Goal: Task Accomplishment & Management: Complete application form

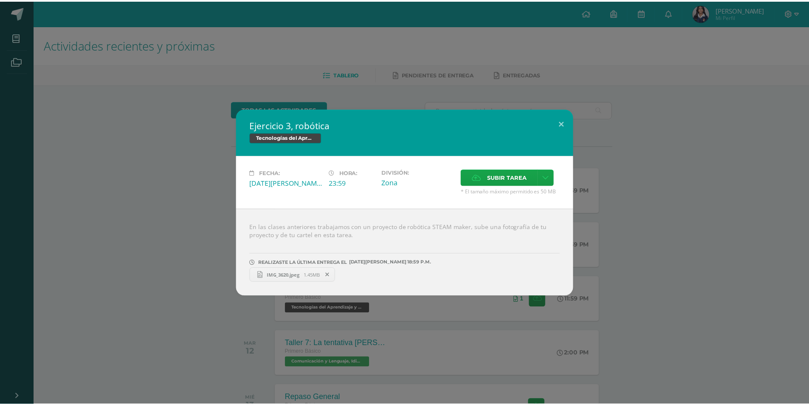
scroll to position [42, 0]
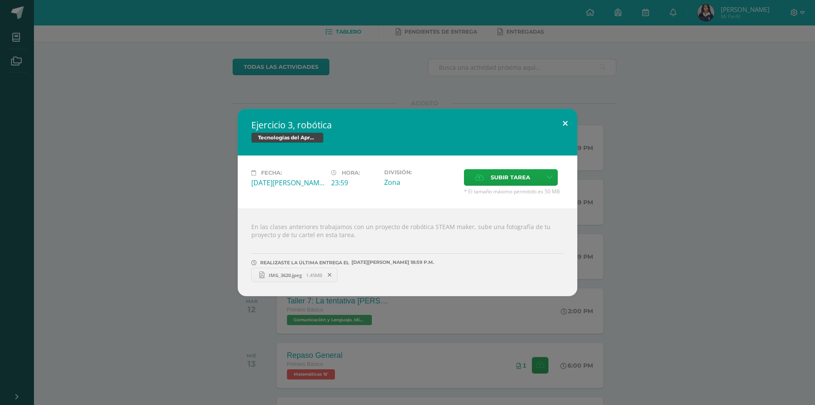
click at [568, 124] on button at bounding box center [565, 123] width 24 height 29
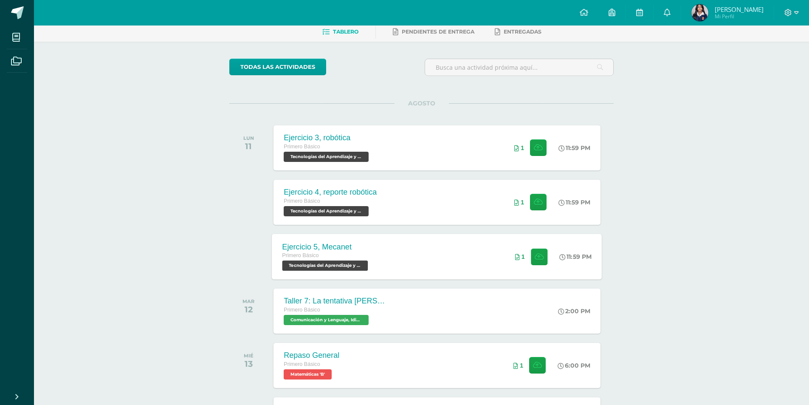
click at [408, 259] on div "Ejercicio 5, Mecanet Primero Básico Tecnologías del Aprendizaje y la Comunicaci…" at bounding box center [437, 255] width 330 height 45
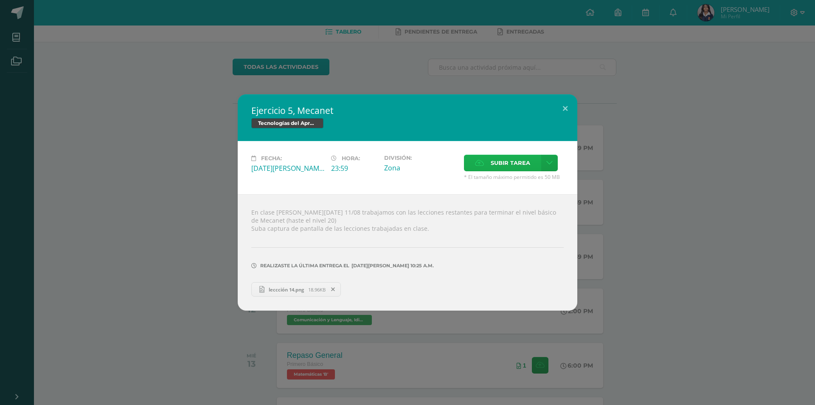
click at [506, 163] on span "Subir tarea" at bounding box center [510, 163] width 39 height 16
click at [0, 0] on input "Subir tarea" at bounding box center [0, 0] width 0 height 0
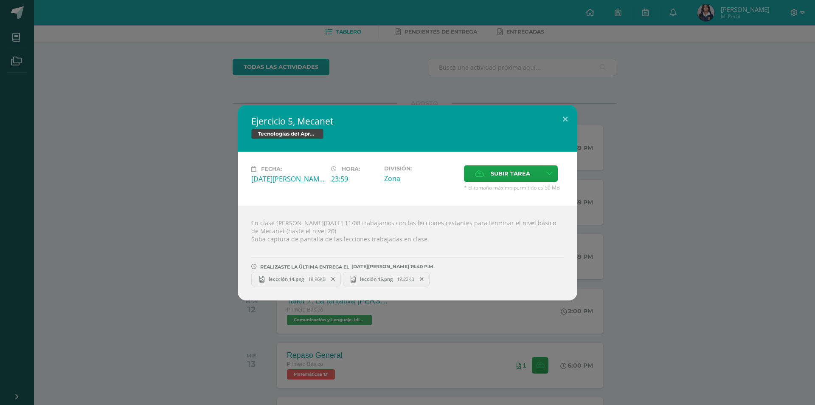
click at [651, 130] on div "Ejercicio 5, Mecanet Tecnologías del Aprendizaje y la Comunicación Fecha: Lunes…" at bounding box center [407, 202] width 808 height 195
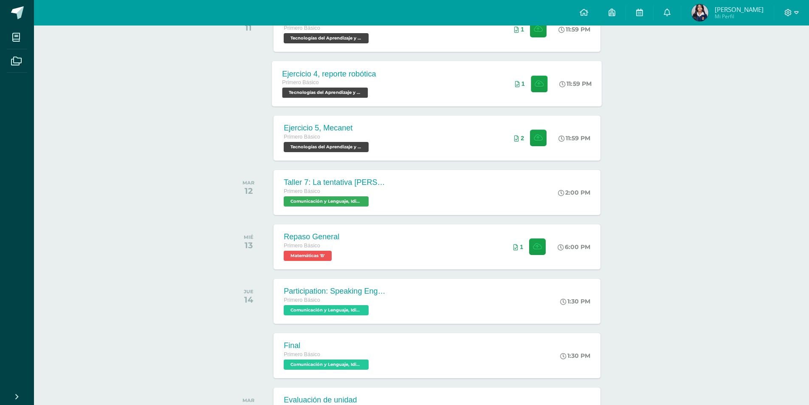
scroll to position [67, 0]
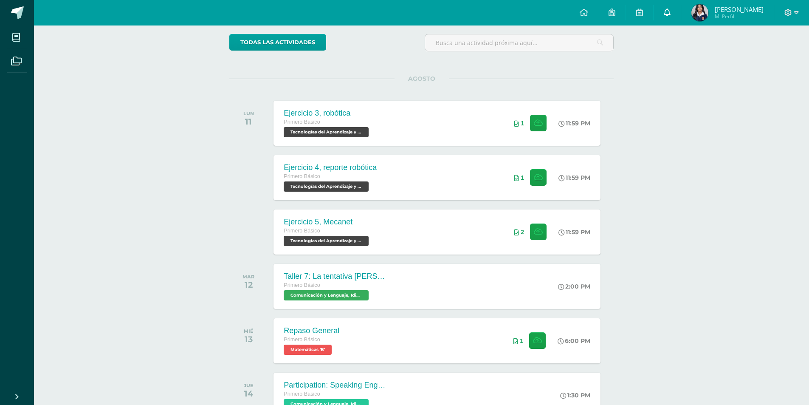
click at [676, 10] on link "0" at bounding box center [666, 12] width 27 height 25
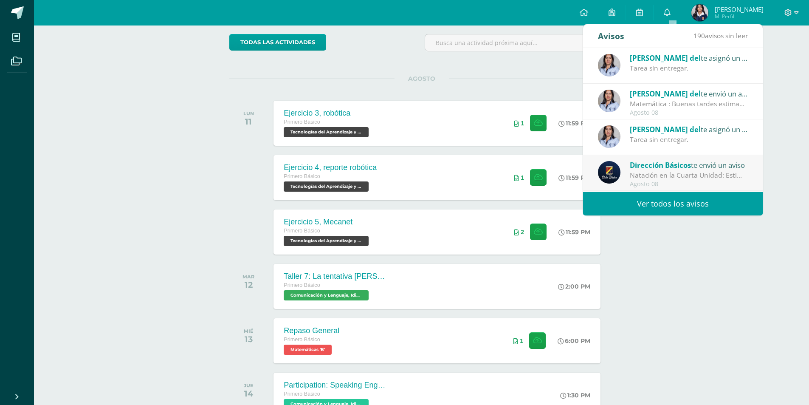
click at [675, 201] on link "Ver todos los avisos" at bounding box center [673, 203] width 180 height 23
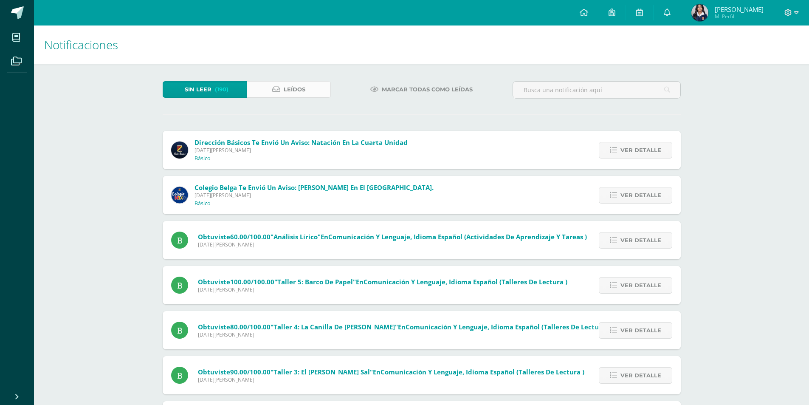
click at [278, 92] on icon at bounding box center [276, 89] width 8 height 7
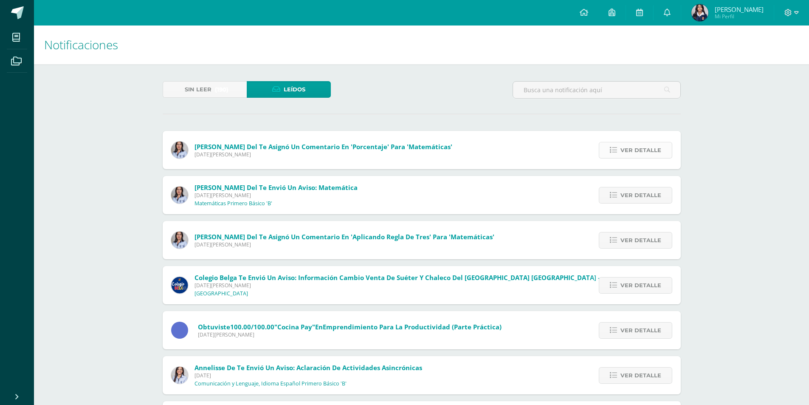
click at [626, 149] on span "Ver detalle" at bounding box center [640, 150] width 41 height 16
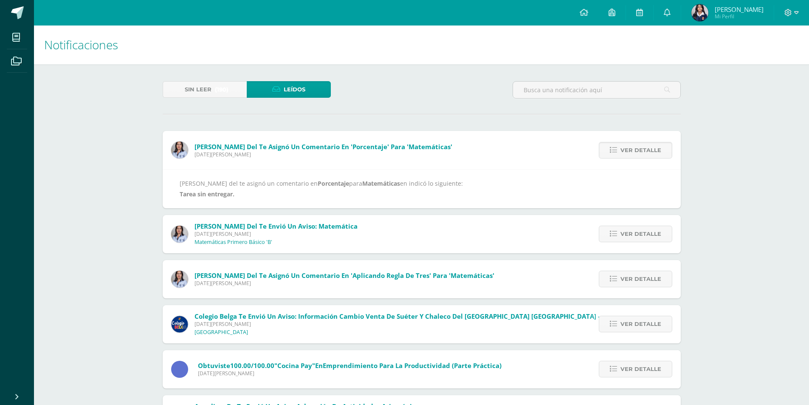
click at [183, 150] on img at bounding box center [179, 149] width 17 height 17
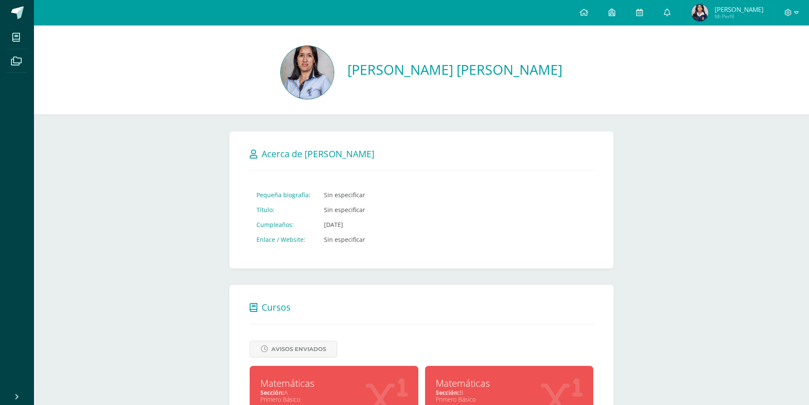
scroll to position [127, 0]
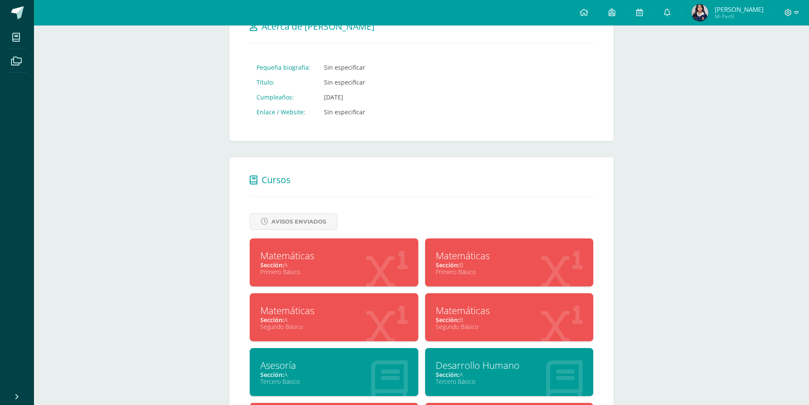
click at [439, 254] on div "Matemáticas" at bounding box center [509, 255] width 147 height 13
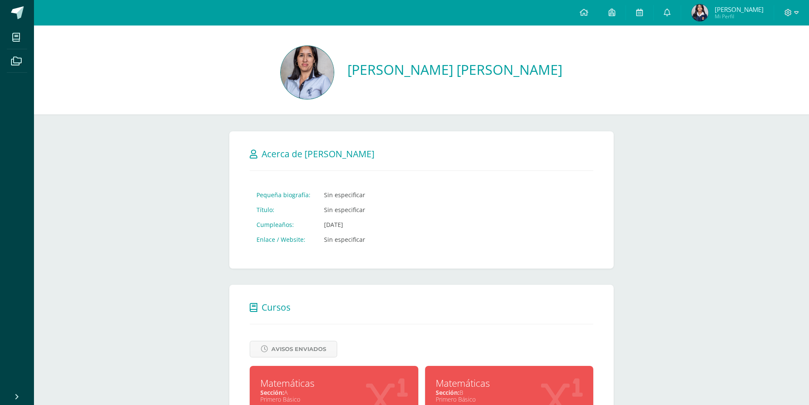
scroll to position [127, 0]
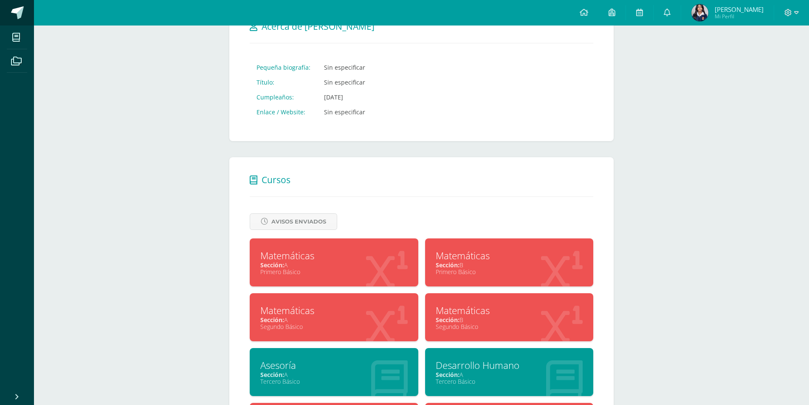
click at [16, 11] on span at bounding box center [17, 12] width 13 height 13
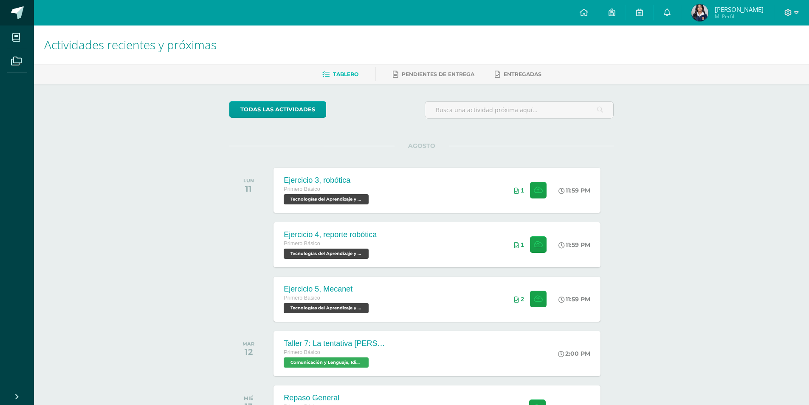
click at [11, 15] on span at bounding box center [17, 12] width 13 height 13
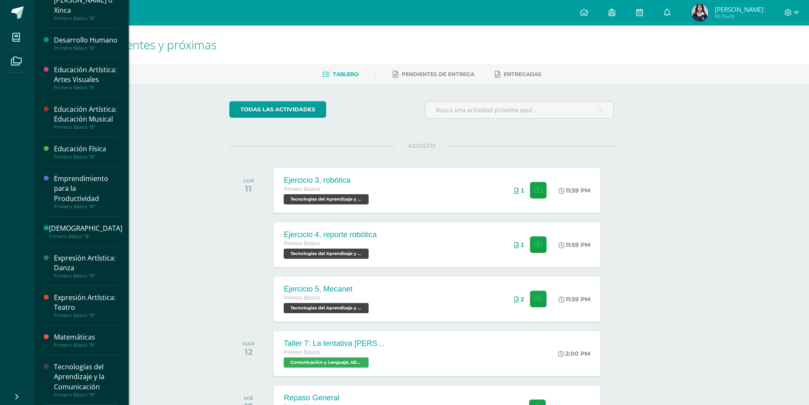
scroll to position [268, 0]
click at [80, 339] on div "Matemáticas" at bounding box center [86, 337] width 65 height 10
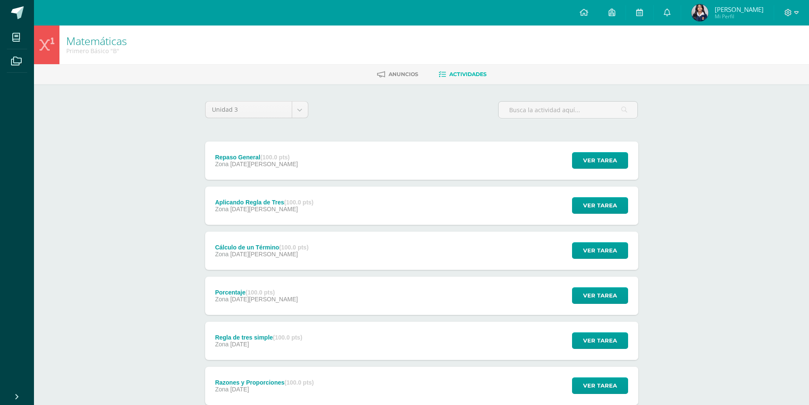
click at [285, 213] on div "Aplicando Regla de Tres (100.0 pts) Zona [DATE][PERSON_NAME]" at bounding box center [264, 205] width 119 height 38
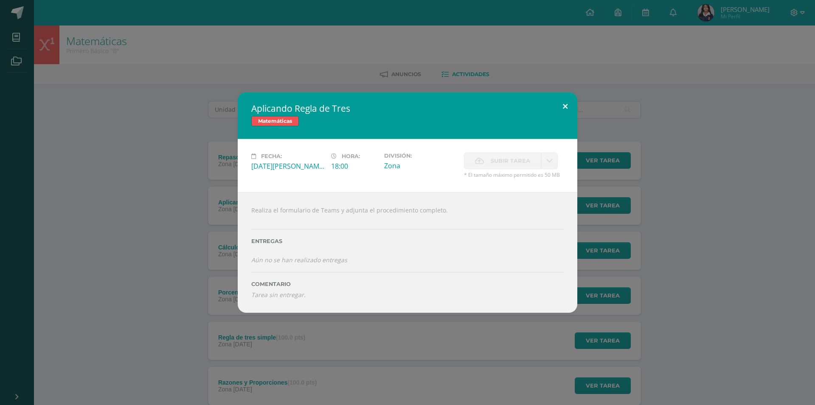
click at [564, 112] on button at bounding box center [565, 106] width 24 height 29
